Goal: Information Seeking & Learning: Learn about a topic

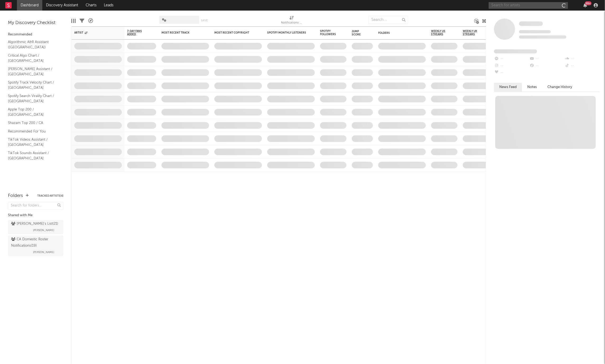
click at [526, 7] on input "text" at bounding box center [527, 5] width 79 height 7
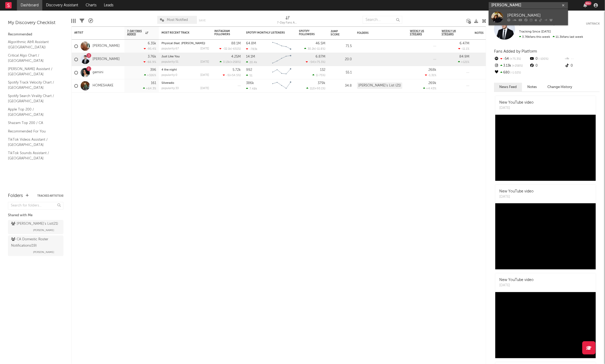
type input "[PERSON_NAME]"
click at [526, 13] on div "[PERSON_NAME]" at bounding box center [536, 16] width 58 height 6
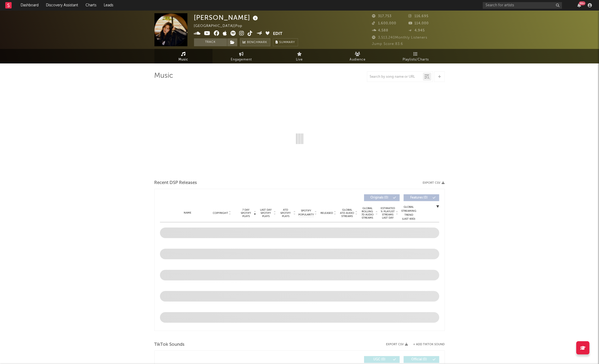
select select "6m"
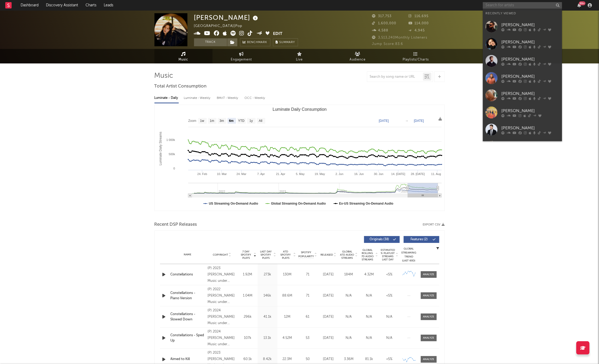
click at [518, 4] on input "text" at bounding box center [522, 5] width 79 height 7
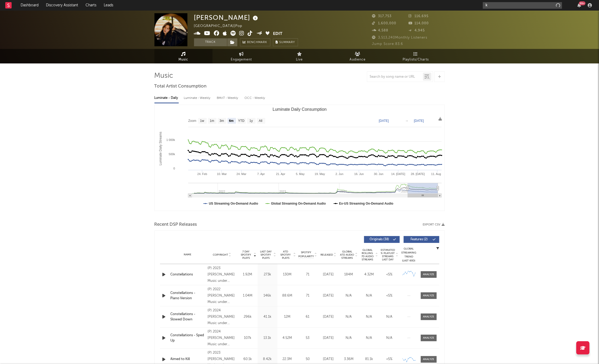
type input "k"
type input "[PERSON_NAME]"
click at [516, 14] on div "[PERSON_NAME]" at bounding box center [531, 16] width 58 height 6
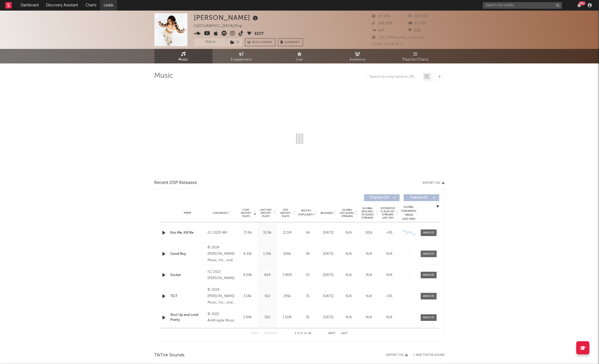
select select "6m"
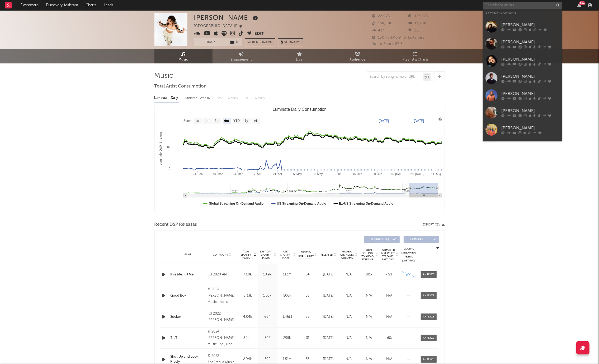
click at [510, 3] on input "text" at bounding box center [522, 5] width 79 height 7
click at [498, 28] on link "[PERSON_NAME]" at bounding box center [522, 26] width 79 height 17
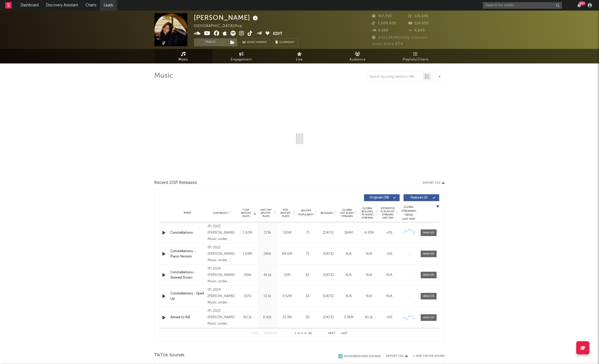
select select "6m"
